Goal: Find specific page/section: Find specific page/section

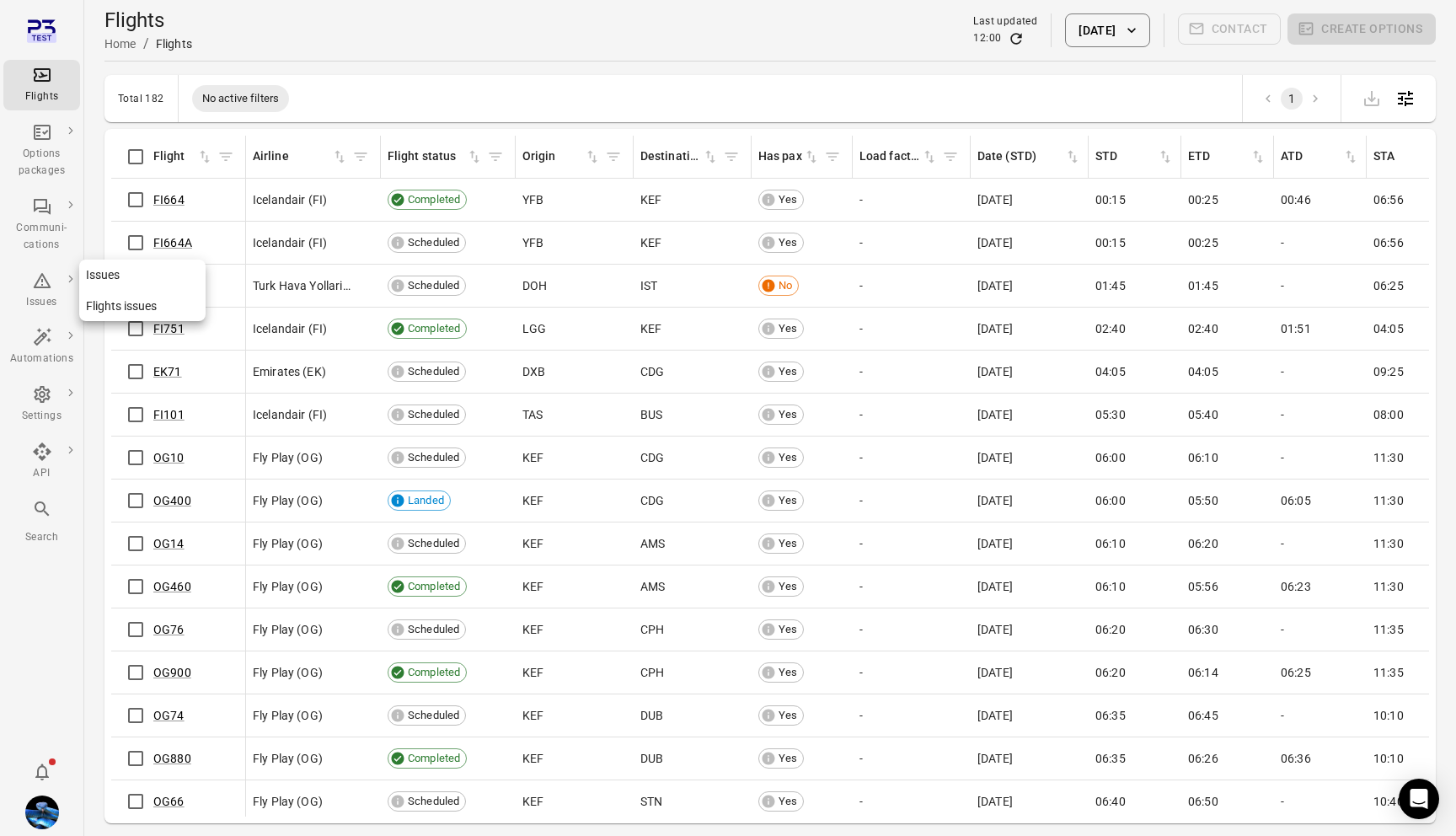
click at [40, 285] on icon "Main navigation" at bounding box center [41, 281] width 20 height 20
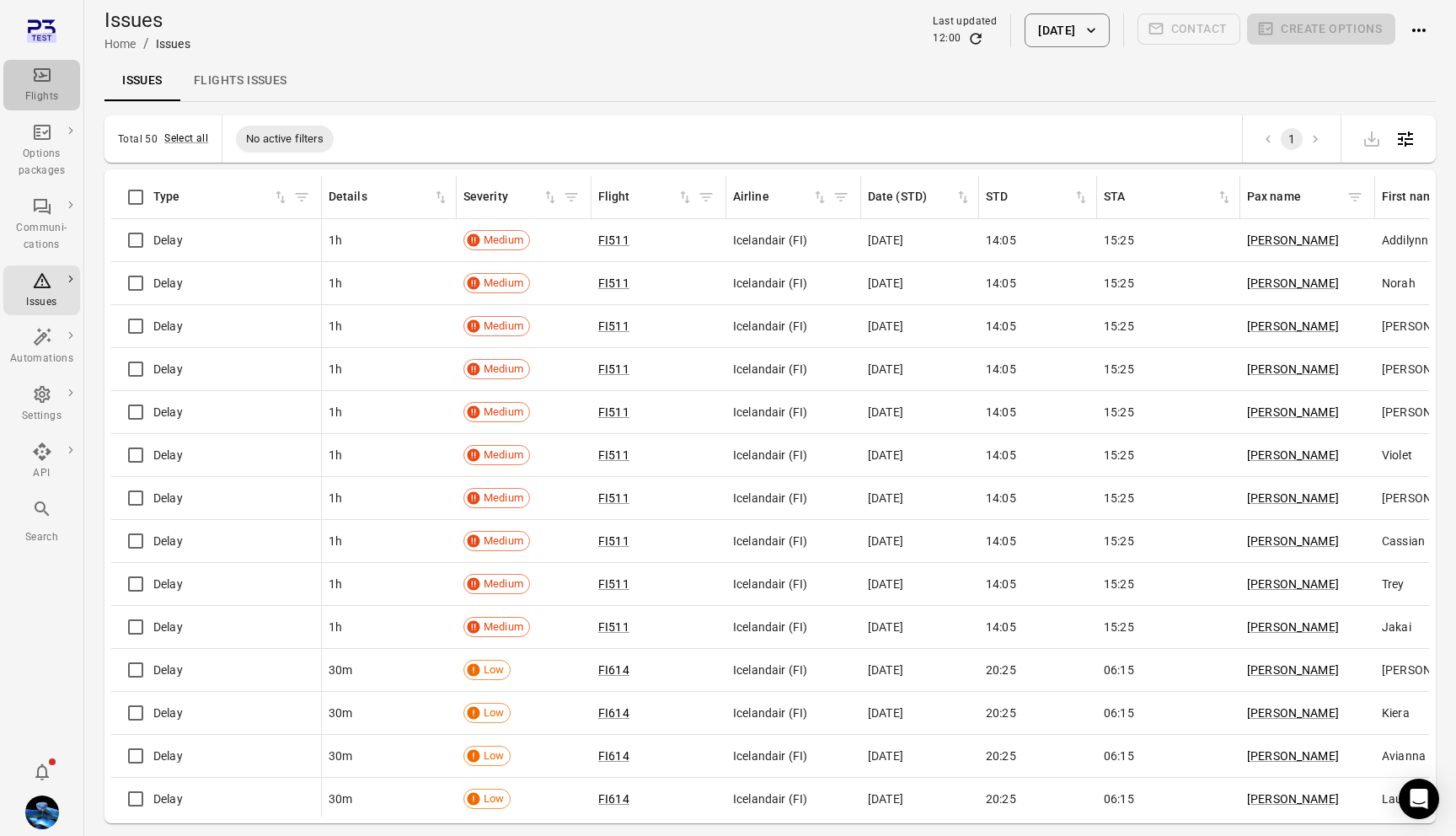
click at [41, 75] on icon "Main navigation" at bounding box center [41, 75] width 17 height 14
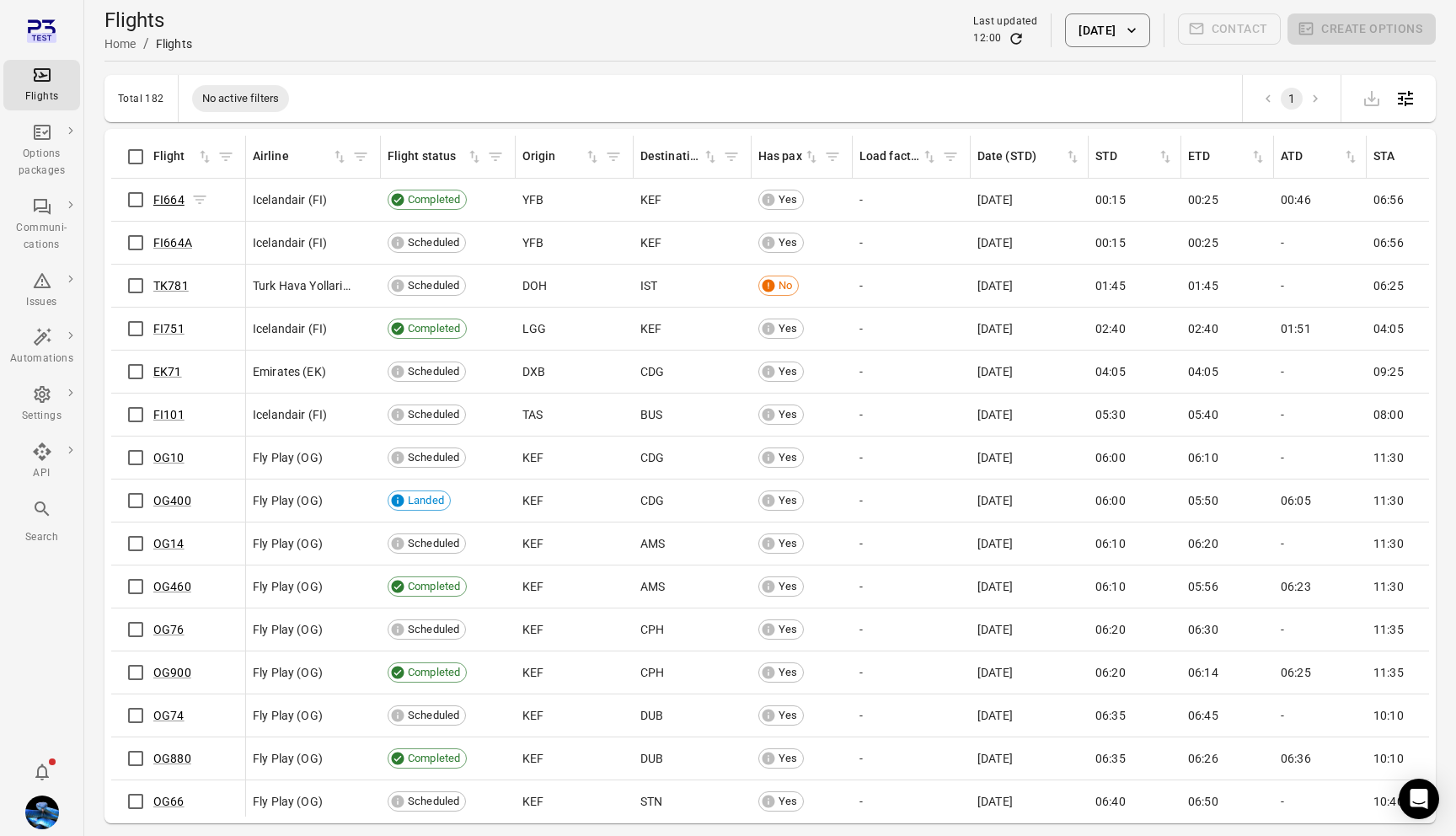
click at [155, 204] on link "FI664" at bounding box center [169, 200] width 32 height 14
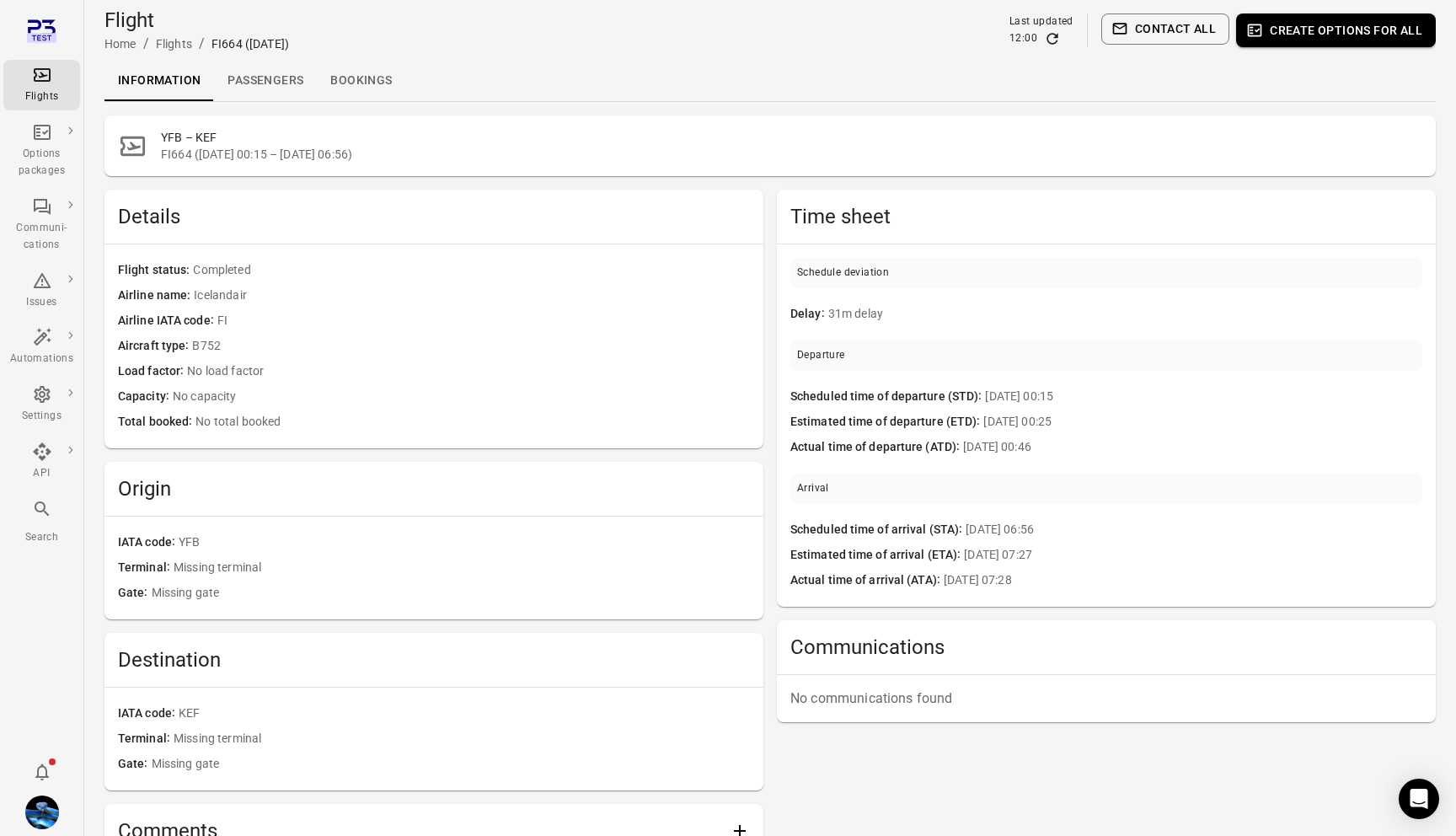
click at [270, 76] on link "Passengers" at bounding box center [266, 80] width 103 height 41
